Goal: Task Accomplishment & Management: Manage account settings

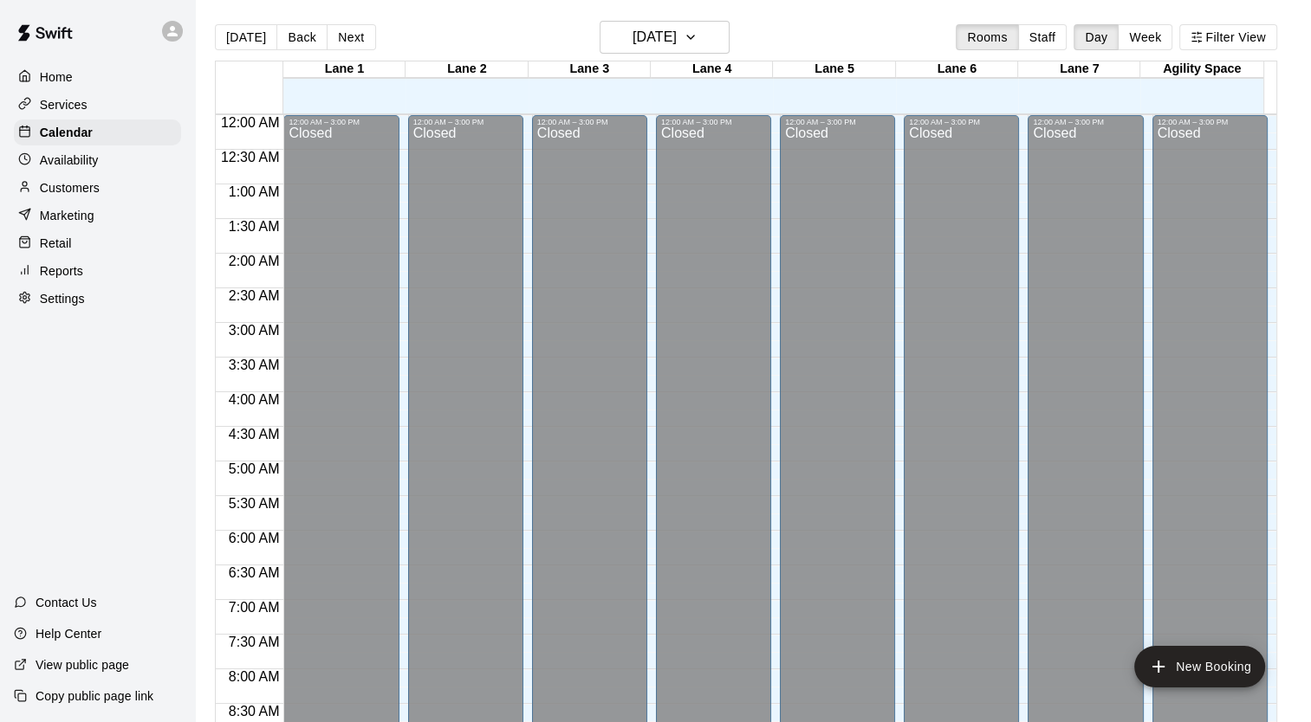
scroll to position [796, 0]
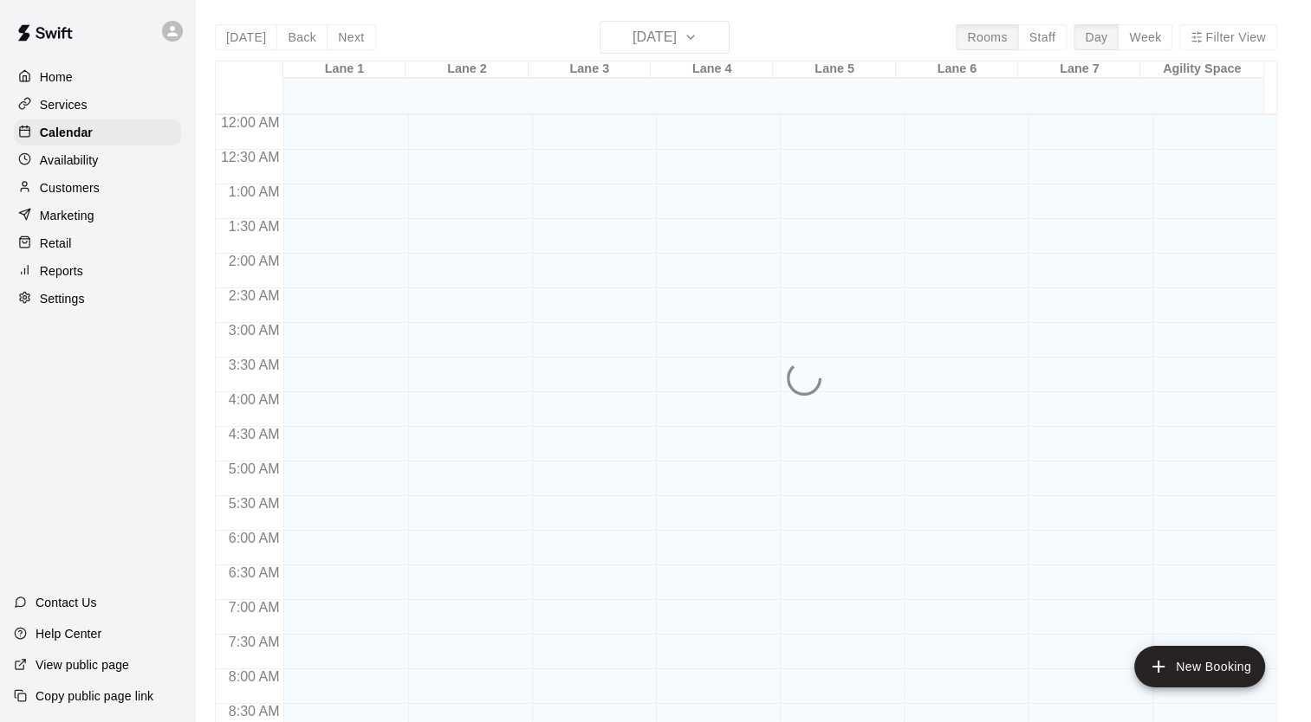
scroll to position [848, 0]
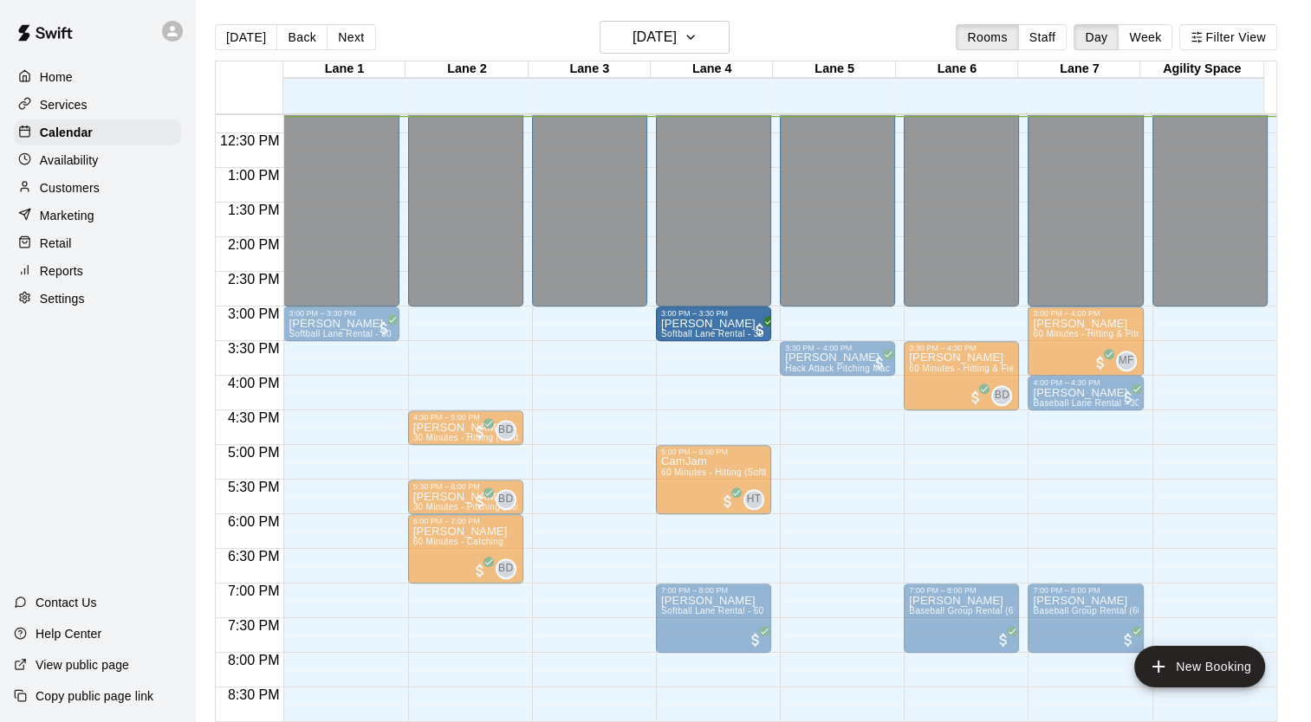
drag, startPoint x: 446, startPoint y: 328, endPoint x: 698, endPoint y: 338, distance: 252.2
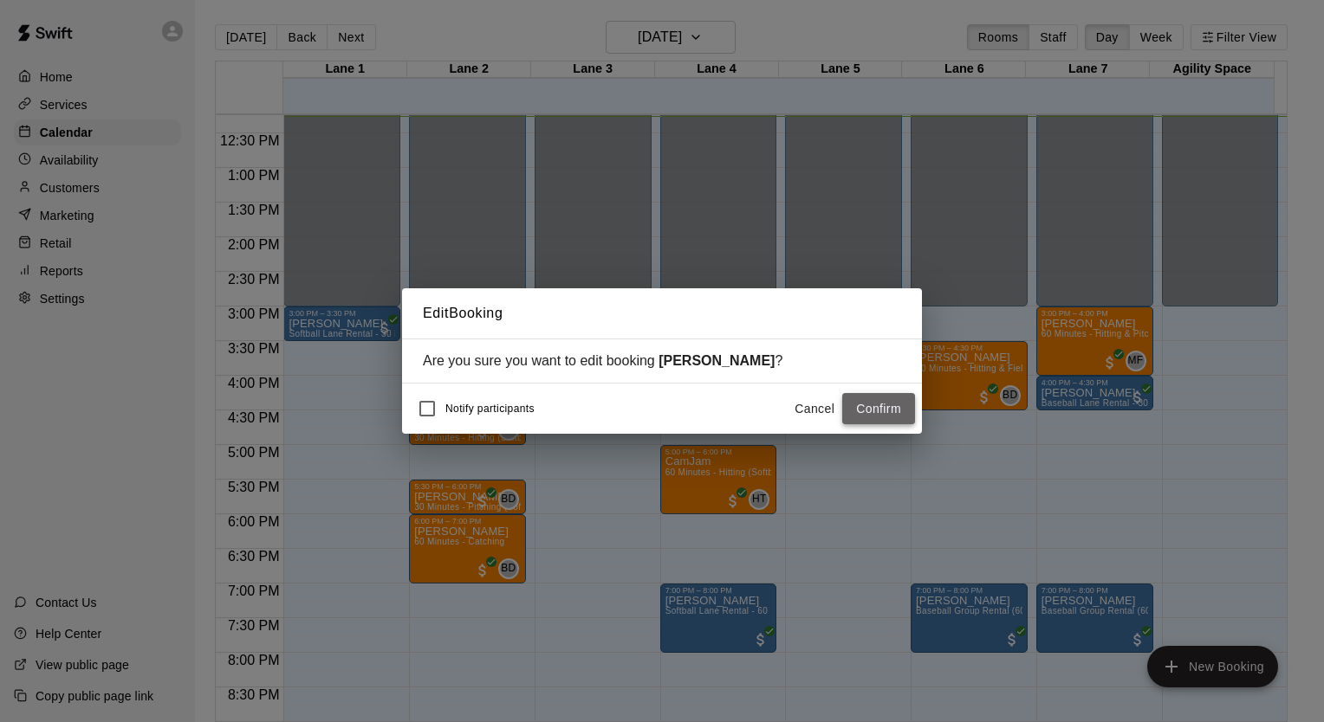
click at [871, 407] on button "Confirm" at bounding box center [878, 409] width 73 height 32
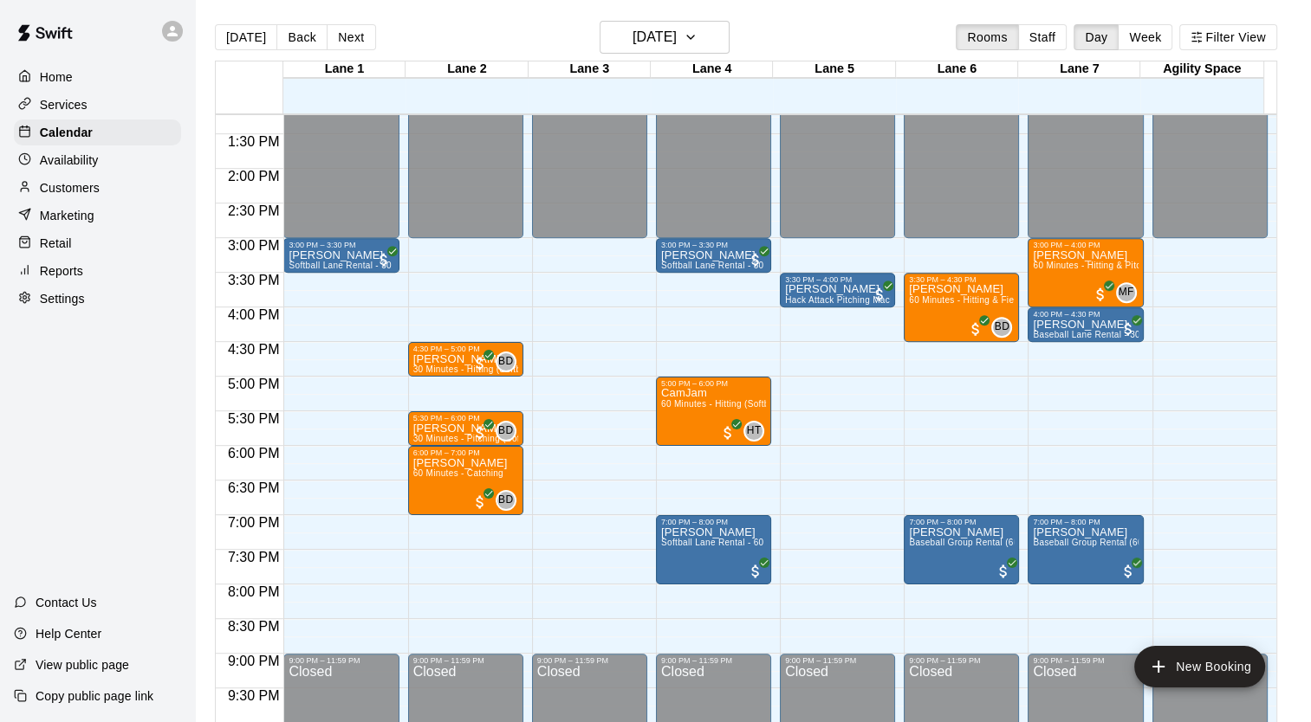
scroll to position [1021, 0]
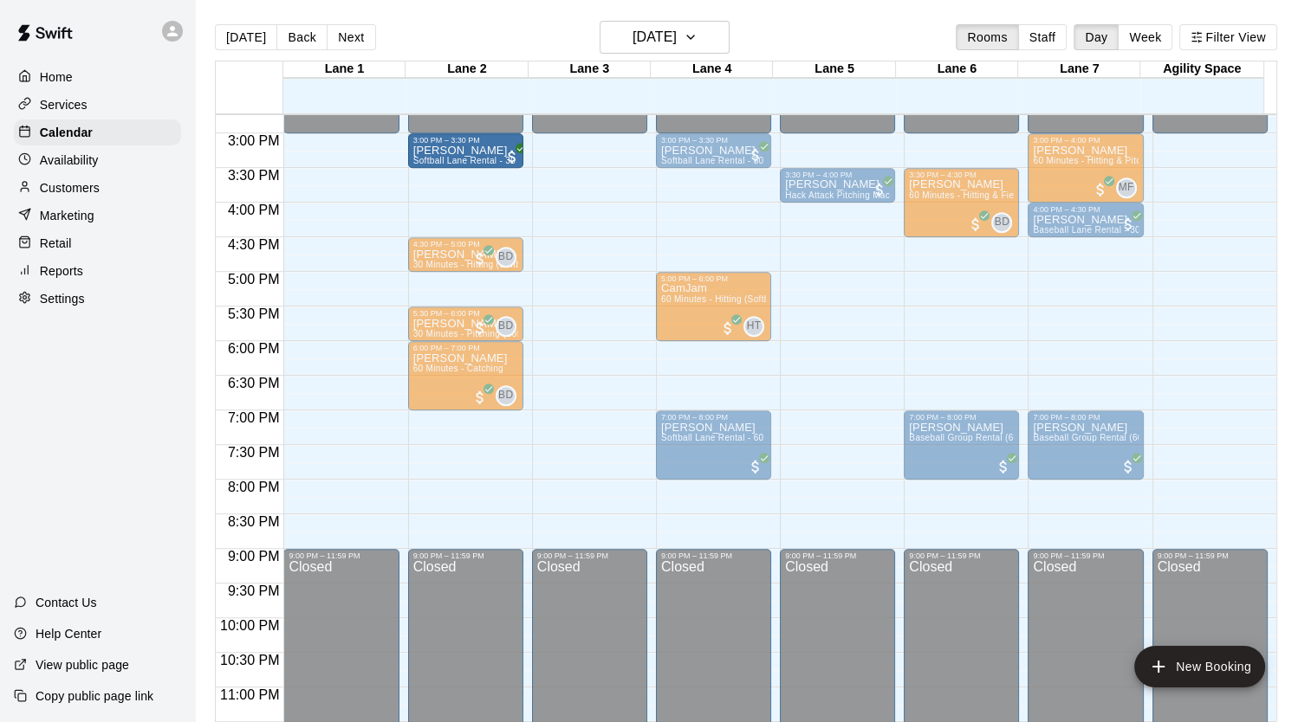
drag, startPoint x: 321, startPoint y: 154, endPoint x: 406, endPoint y: 159, distance: 85.0
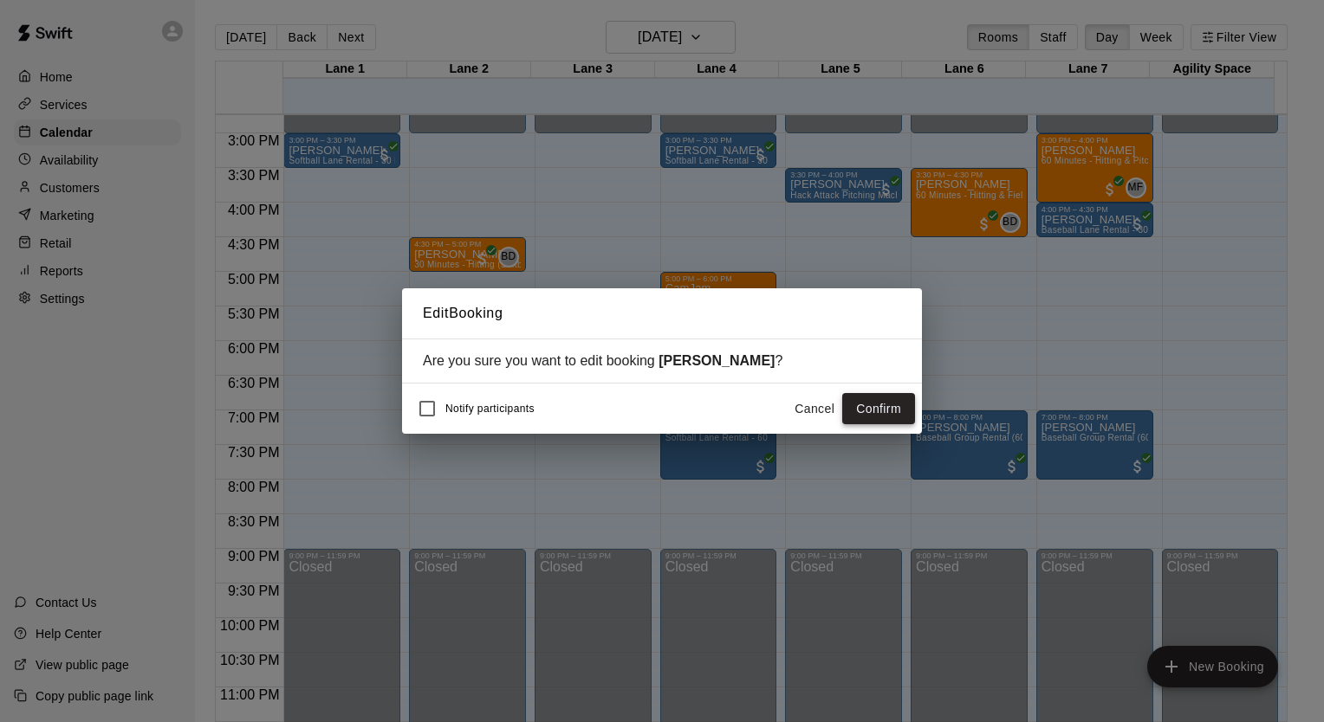
click at [883, 411] on button "Confirm" at bounding box center [878, 409] width 73 height 32
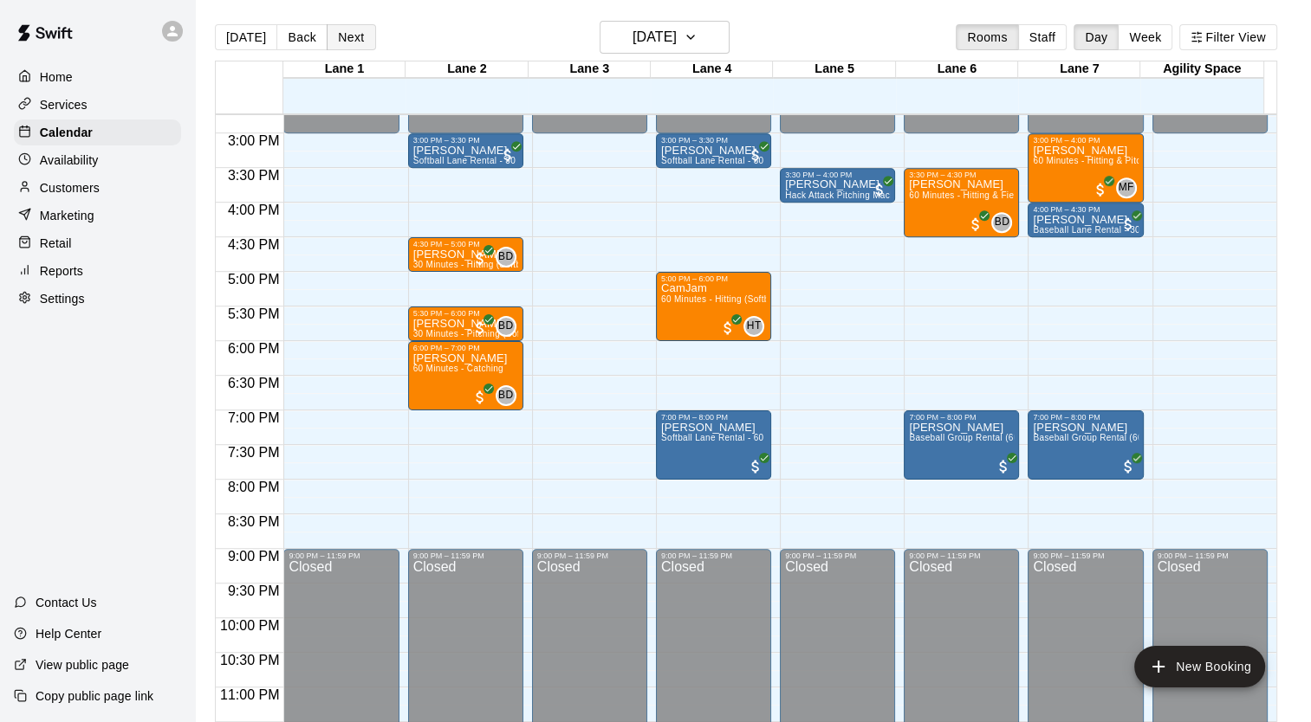
click at [351, 42] on button "Next" at bounding box center [351, 37] width 49 height 26
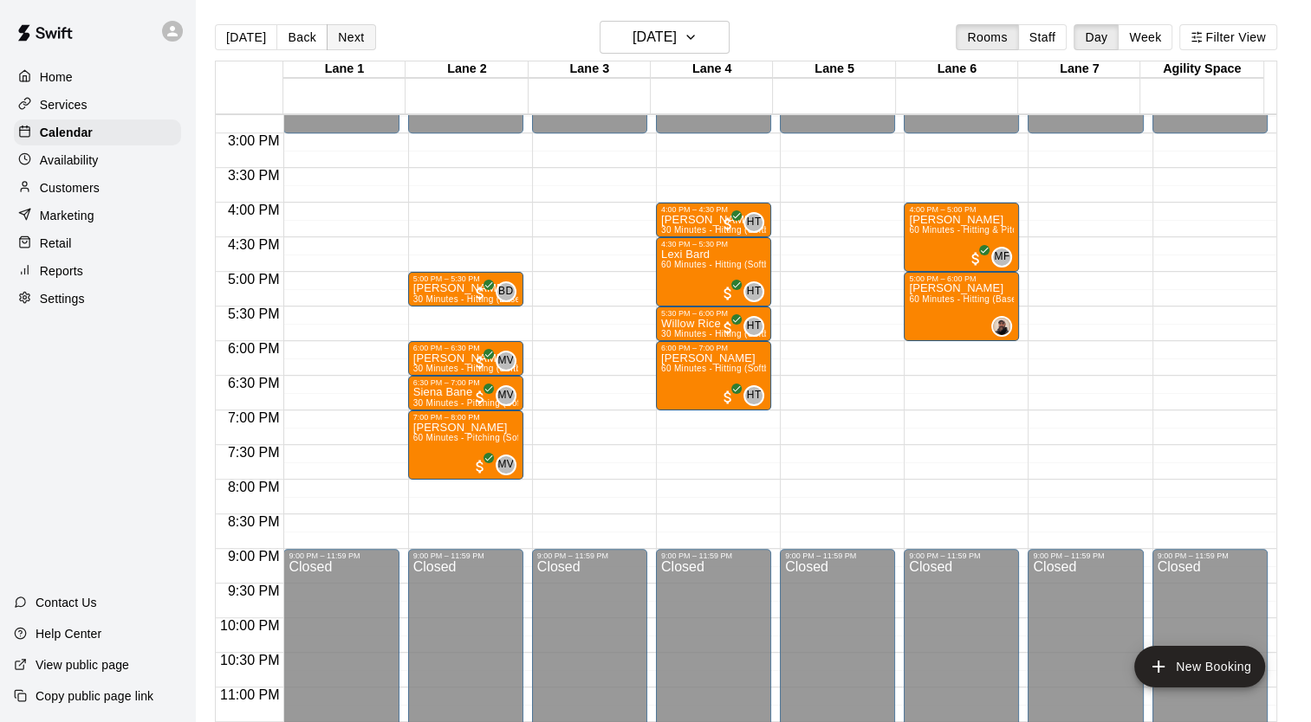
click at [350, 42] on button "Next" at bounding box center [351, 37] width 49 height 26
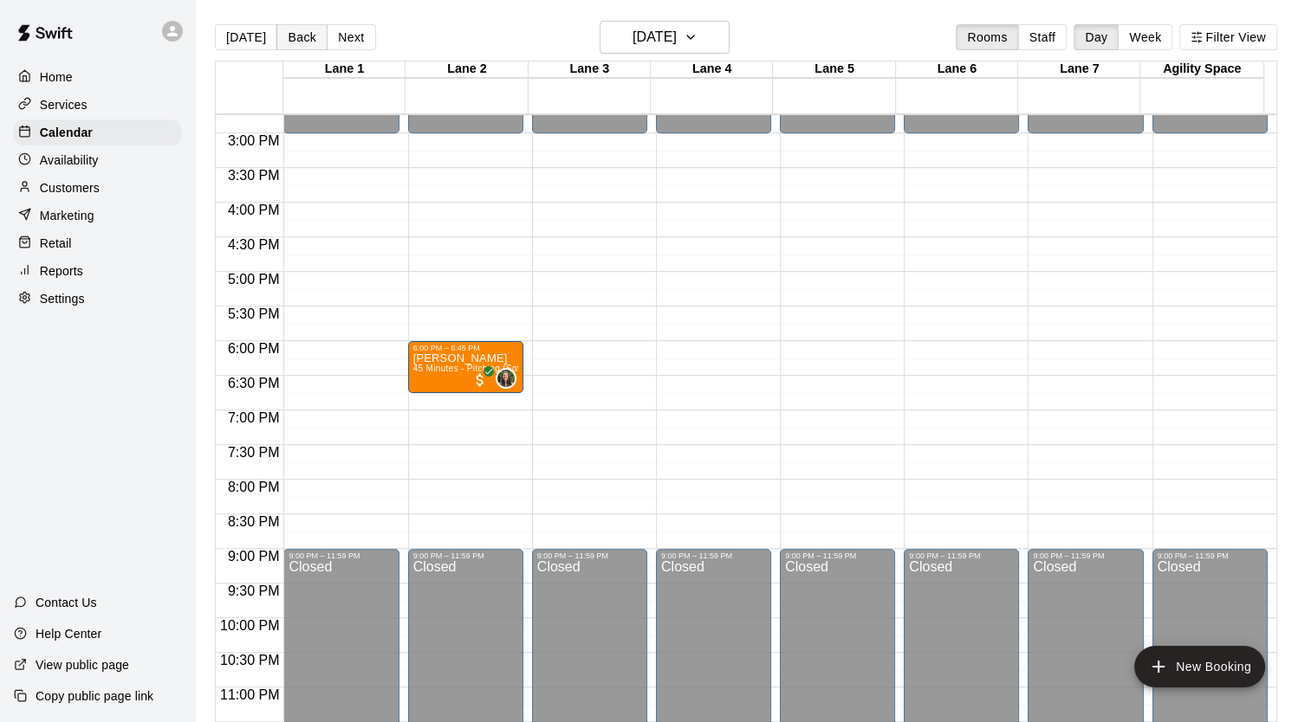
click at [309, 43] on button "Back" at bounding box center [301, 37] width 51 height 26
